Goal: Communication & Community: Answer question/provide support

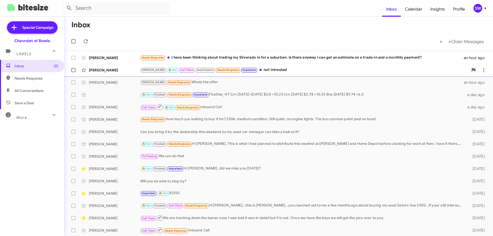
click at [250, 63] on span "[PERSON_NAME] Needs Response I have been thinking about trading my Silverado in…" at bounding box center [278, 58] width 429 height 12
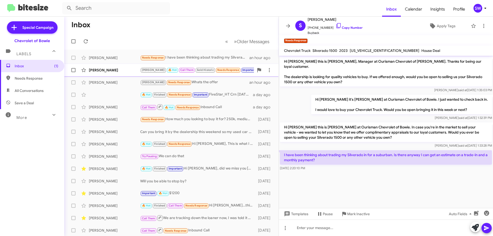
drag, startPoint x: 112, startPoint y: 71, endPoint x: 210, endPoint y: 66, distance: 98.3
click at [112, 71] on div "[PERSON_NAME]" at bounding box center [114, 70] width 51 height 5
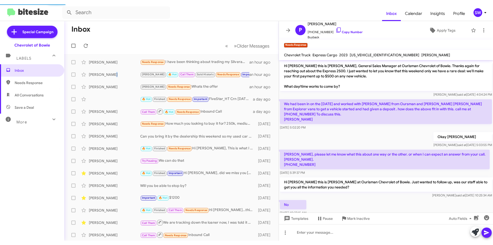
scroll to position [220, 0]
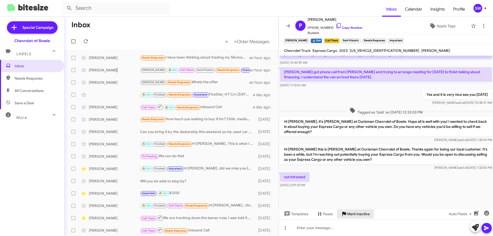
click at [360, 213] on span "Mark Inactive" at bounding box center [358, 213] width 23 height 9
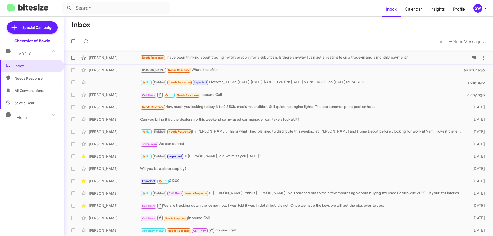
click at [209, 56] on div "Needs Response I have been thinking about trading my Silverado in for a suburba…" at bounding box center [304, 58] width 328 height 6
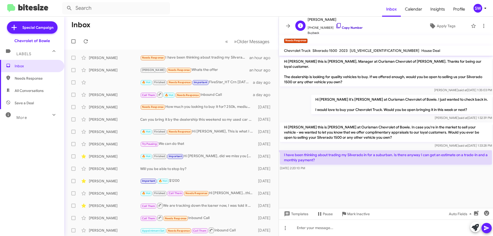
click at [336, 24] on icon at bounding box center [339, 26] width 6 height 6
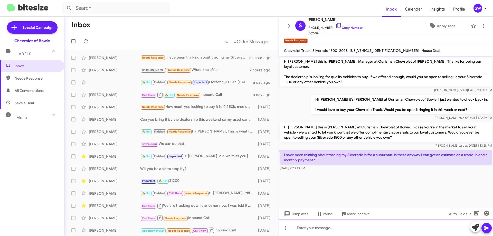
click at [304, 229] on div at bounding box center [386, 228] width 214 height 16
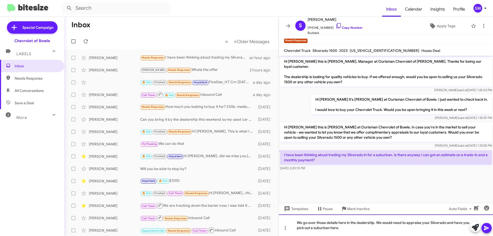
click at [353, 227] on div "We go over those details here in the dealership. We would need to appraise your…" at bounding box center [386, 226] width 214 height 22
click at [303, 224] on div "We go over those details here in the dealership. We would need to appraise your…" at bounding box center [386, 226] width 214 height 22
click at [399, 224] on div "We would have to go over those details here in the dealership. We would need to…" at bounding box center [386, 226] width 214 height 22
drag, startPoint x: 381, startPoint y: 228, endPoint x: 389, endPoint y: 228, distance: 8.0
click at [381, 228] on div "We would have to go over those details here in the dealership. We would need to…" at bounding box center [386, 226] width 214 height 22
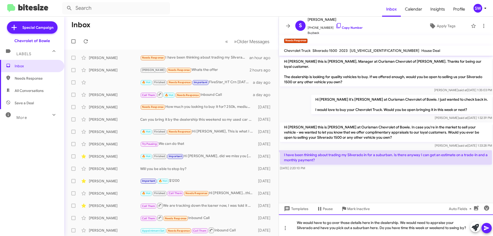
click at [467, 228] on div "We would have to go over those details here in the dealership. We would need to…" at bounding box center [386, 226] width 214 height 22
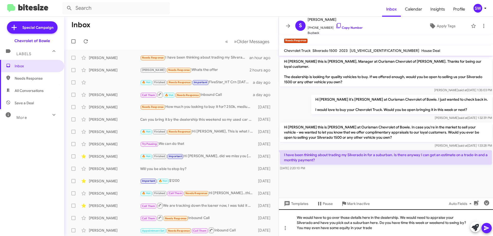
drag, startPoint x: 488, startPoint y: 227, endPoint x: 392, endPoint y: 229, distance: 96.4
click at [394, 228] on div "We would have to go over those details here in the dealership. We would need to…" at bounding box center [386, 222] width 214 height 27
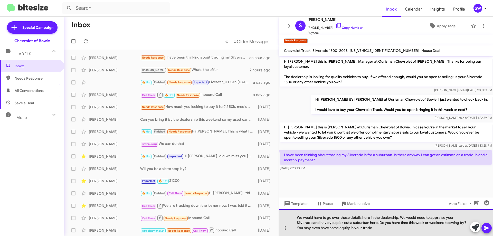
drag, startPoint x: 382, startPoint y: 230, endPoint x: 377, endPoint y: 235, distance: 7.3
click at [382, 230] on div "We would have to go over those details here in the dealership. We would need to…" at bounding box center [386, 222] width 214 height 27
drag, startPoint x: 297, startPoint y: 218, endPoint x: 304, endPoint y: 224, distance: 10.2
click at [297, 218] on div "We would have to go over those details here in the dealership. We would need to…" at bounding box center [386, 222] width 214 height 27
click at [383, 229] on div "We would have to go over those details here in the dealership. We would need to…" at bounding box center [386, 222] width 214 height 27
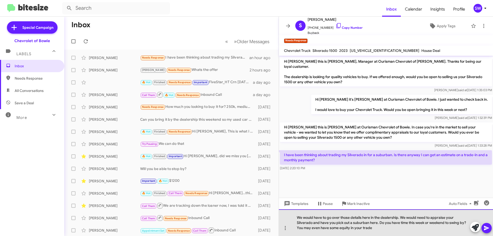
click at [389, 230] on div "We would have to go over those details here in the dealership. We would need to…" at bounding box center [386, 222] width 214 height 27
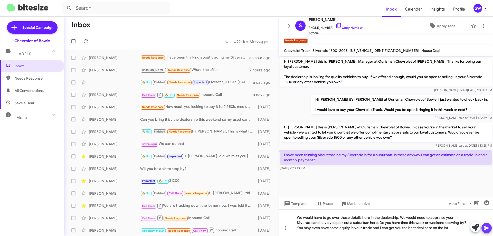
click at [485, 229] on icon at bounding box center [486, 228] width 5 height 4
